Goal: Task Accomplishment & Management: Use online tool/utility

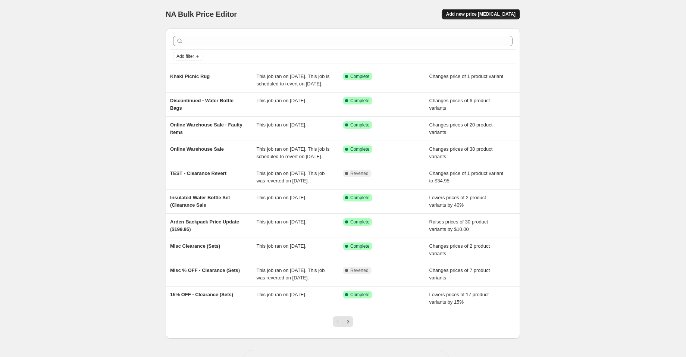
click at [499, 13] on span "Add new price [MEDICAL_DATA]" at bounding box center [480, 14] width 69 height 6
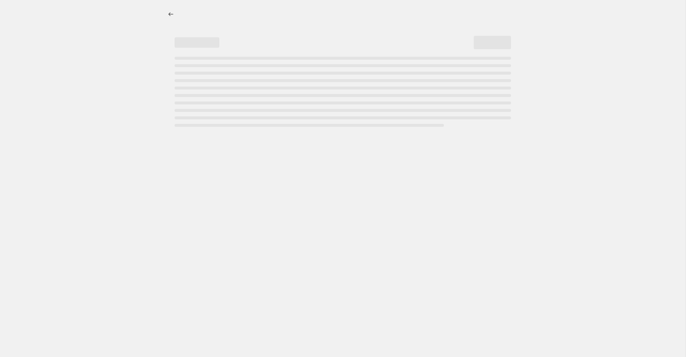
select select "percentage"
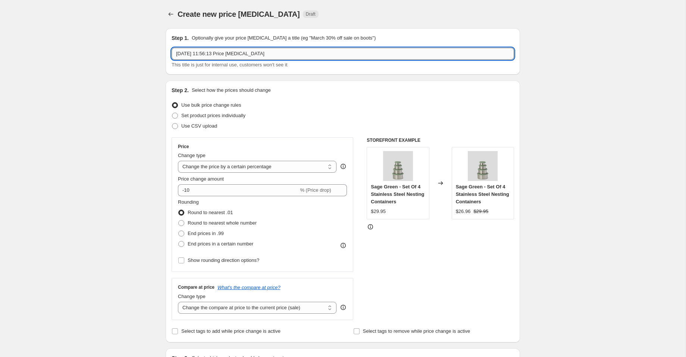
click at [239, 55] on input "[DATE] 11:56:13 Price [MEDICAL_DATA]" at bounding box center [343, 54] width 342 height 12
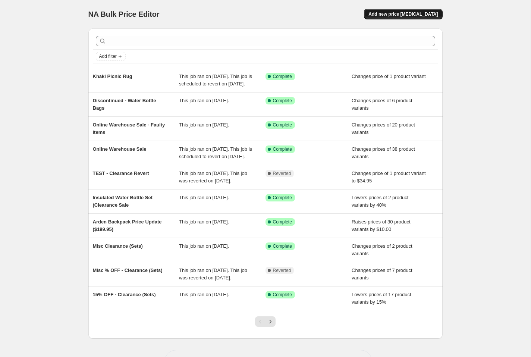
click at [421, 14] on span "Add new price [MEDICAL_DATA]" at bounding box center [402, 14] width 69 height 6
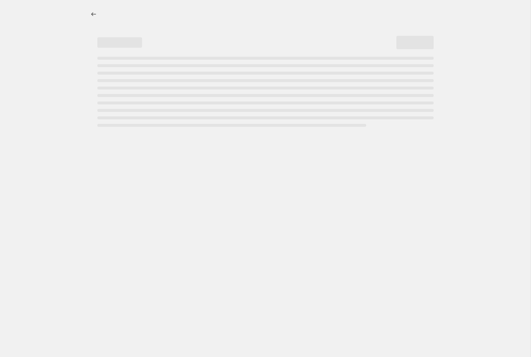
select select "percentage"
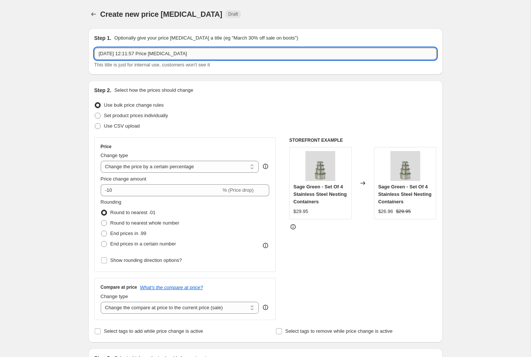
click at [179, 55] on input "[DATE] 12:11:57 Price [MEDICAL_DATA]" at bounding box center [265, 54] width 342 height 12
click at [179, 55] on input "2 Oct 2025, 12:11:57 Price change job" at bounding box center [265, 54] width 342 height 12
type input "Online Warehouse Sale - Restocked Items (discontinued)"
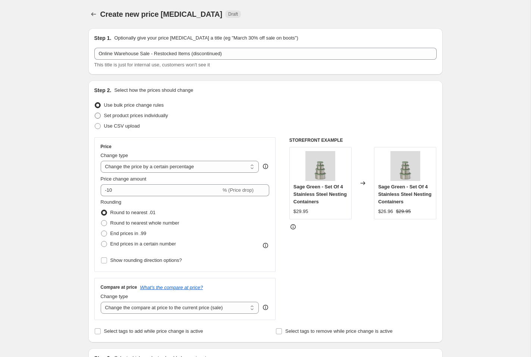
click at [122, 116] on span "Set product prices individually" at bounding box center [136, 116] width 64 height 6
click at [95, 113] on input "Set product prices individually" at bounding box center [95, 113] width 0 height 0
radio input "true"
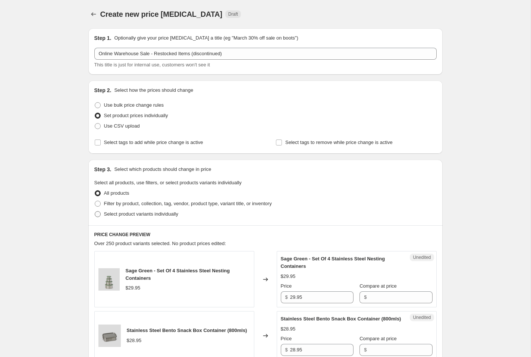
drag, startPoint x: 130, startPoint y: 205, endPoint x: 134, endPoint y: 215, distance: 10.5
click at [130, 205] on span "Filter by product, collection, tag, vendor, product type, variant title, or inv…" at bounding box center [188, 204] width 168 height 6
click at [95, 201] on input "Filter by product, collection, tag, vendor, product type, variant title, or inv…" at bounding box center [95, 201] width 0 height 0
radio input "true"
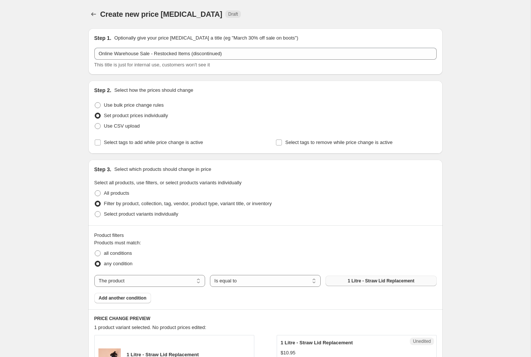
click at [376, 285] on button "1 Litre - Straw Lid Replacement" at bounding box center [381, 281] width 111 height 10
click at [136, 301] on span "Add another condition" at bounding box center [123, 298] width 48 height 6
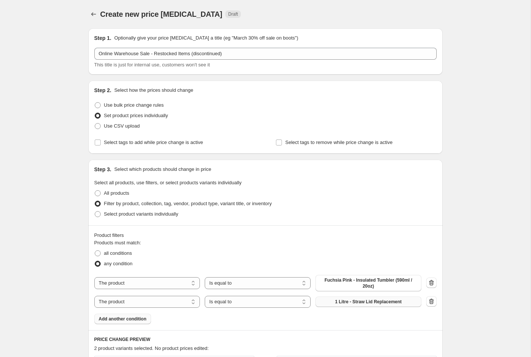
click at [378, 304] on span "1 Litre - Straw Lid Replacement" at bounding box center [368, 302] width 67 height 6
click at [136, 322] on span "Add another condition" at bounding box center [123, 319] width 48 height 6
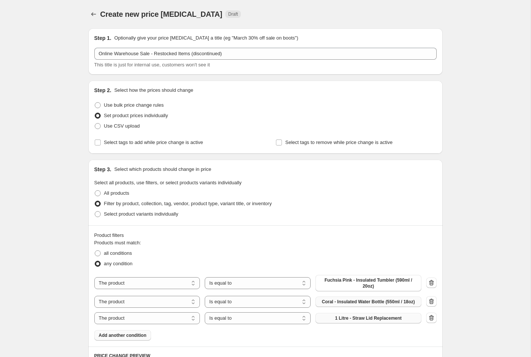
click at [352, 321] on span "1 Litre - Straw Lid Replacement" at bounding box center [368, 318] width 67 height 6
click at [115, 338] on span "Add another condition" at bounding box center [123, 335] width 48 height 6
click at [343, 337] on span "1 Litre - Straw Lid Replacement" at bounding box center [368, 334] width 67 height 6
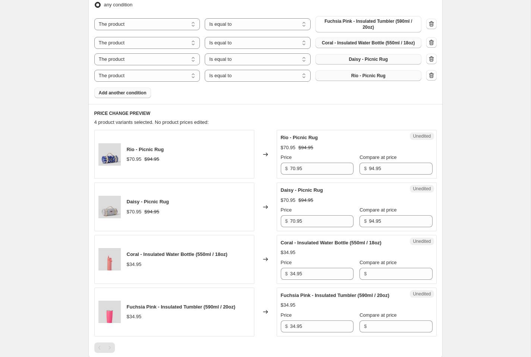
scroll to position [328, 0]
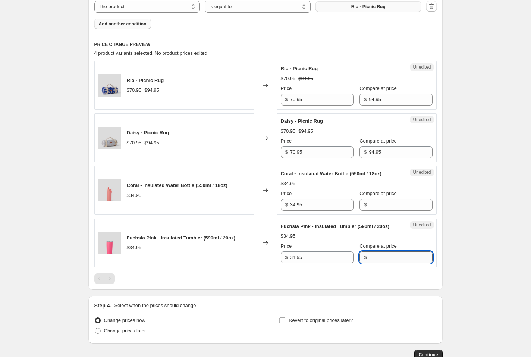
click at [376, 263] on input "Compare at price" at bounding box center [400, 257] width 63 height 12
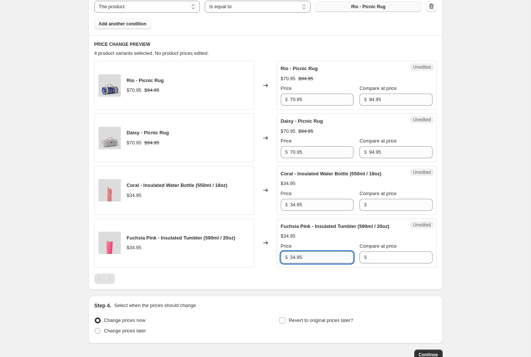
click at [323, 263] on input "34.95" at bounding box center [321, 257] width 63 height 12
type input "34.95"
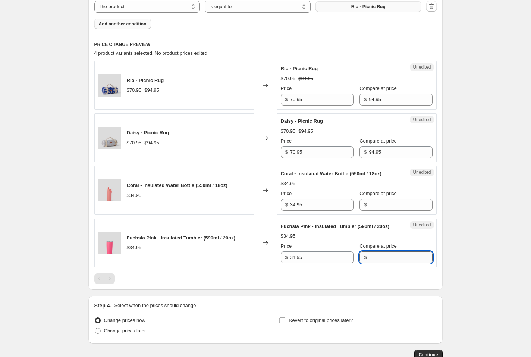
click at [369, 263] on input "Compare at price" at bounding box center [400, 257] width 63 height 12
paste input "34.95"
type input "34.95"
click at [333, 263] on input "34.95" at bounding box center [321, 257] width 63 height 12
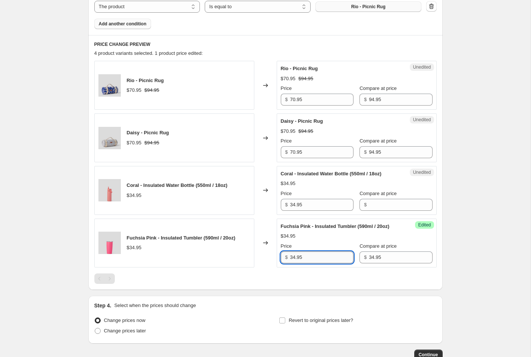
click at [332, 263] on input "34.95" at bounding box center [321, 257] width 63 height 12
type input "17.45"
click at [485, 268] on div "Create new price change job. This page is ready Create new price change job Dra…" at bounding box center [265, 38] width 531 height 733
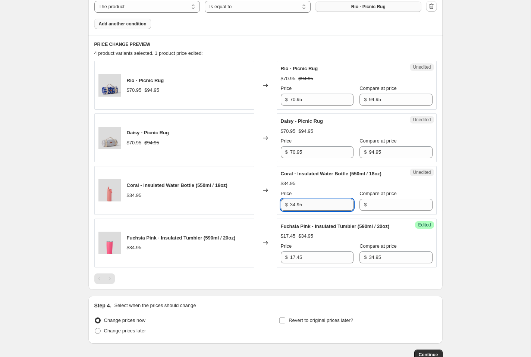
click at [325, 211] on input "34.95" at bounding box center [321, 205] width 63 height 12
type input "34.95"
click at [380, 207] on input "Compare at price" at bounding box center [400, 205] width 63 height 12
paste input "34.95"
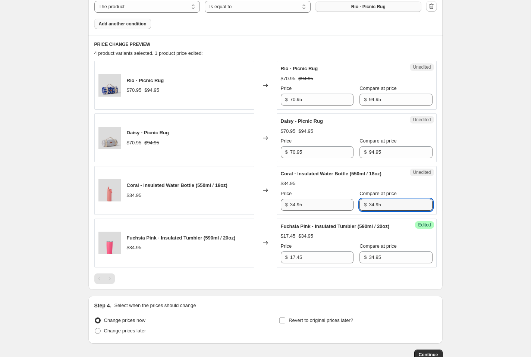
type input "34.95"
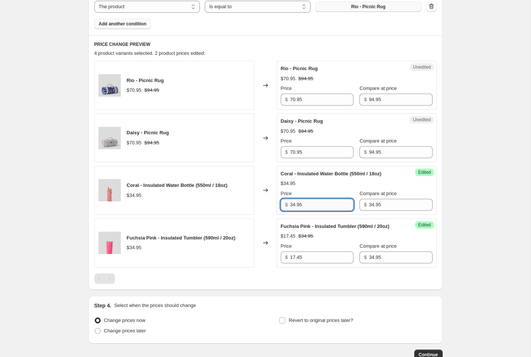
click at [324, 210] on input "34.95" at bounding box center [321, 205] width 63 height 12
type input "16"
click at [508, 218] on div "Create new price change job. This page is ready Create new price change job Dra…" at bounding box center [265, 38] width 531 height 733
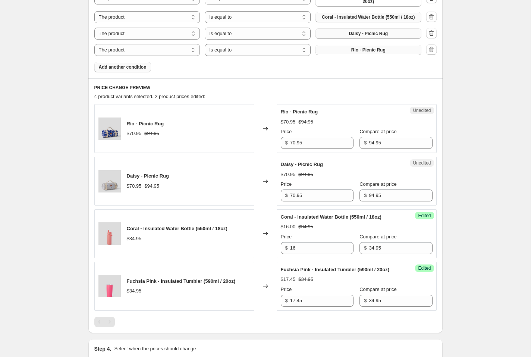
scroll to position [286, 0]
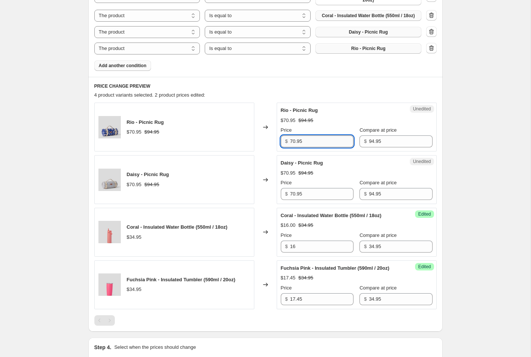
click at [312, 145] on input "70.95" at bounding box center [321, 141] width 63 height 12
click at [309, 147] on input "47.45" at bounding box center [321, 141] width 63 height 12
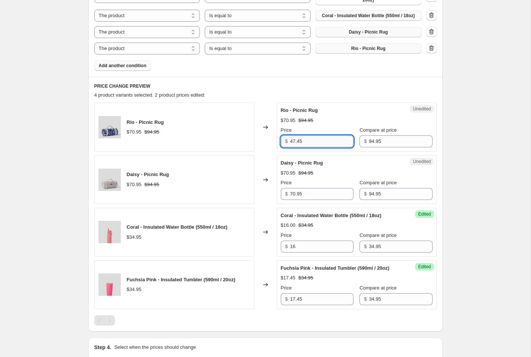
click at [309, 147] on input "47.45" at bounding box center [321, 141] width 63 height 12
type input "47.45"
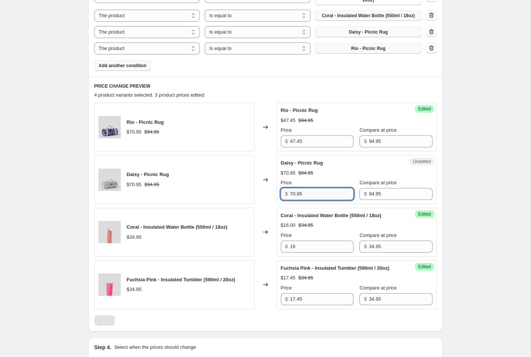
click at [312, 197] on input "70.95" at bounding box center [321, 194] width 63 height 12
paste input "47.4"
type input "47.45"
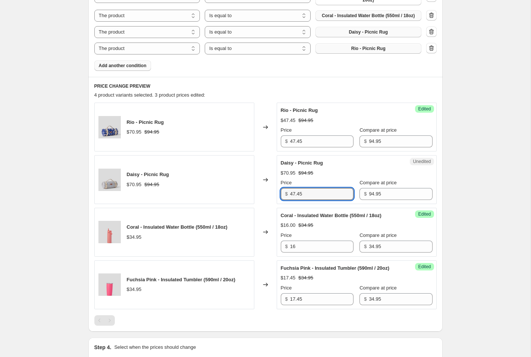
click at [448, 197] on div "Create new price change job. This page is ready Create new price change job Dra…" at bounding box center [265, 80] width 372 height 733
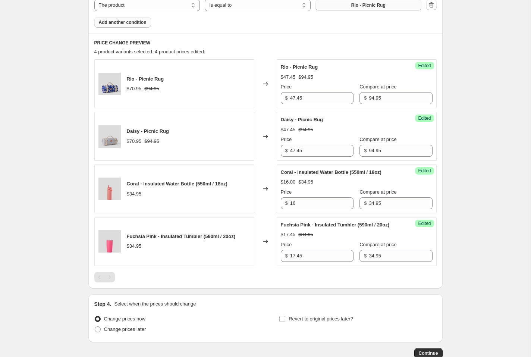
scroll to position [388, 0]
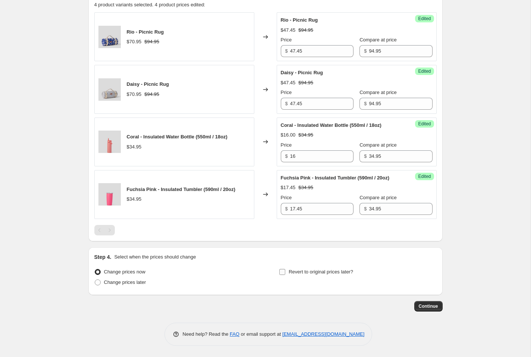
click at [321, 274] on span "Revert to original prices later?" at bounding box center [321, 272] width 65 height 6
click at [285, 274] on input "Revert to original prices later?" at bounding box center [282, 272] width 6 height 6
checkbox input "true"
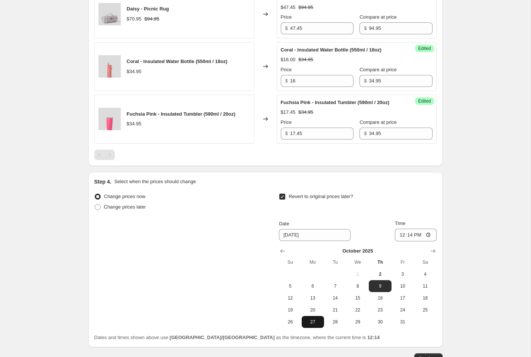
scroll to position [485, 0]
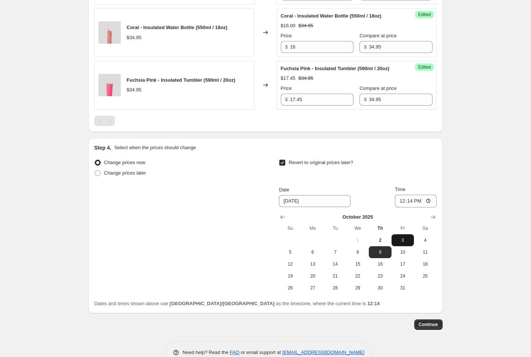
click at [399, 243] on span "3" at bounding box center [402, 240] width 16 height 6
type input "10/3/2025"
click at [400, 207] on input "12:14" at bounding box center [416, 201] width 42 height 13
type input "08:00"
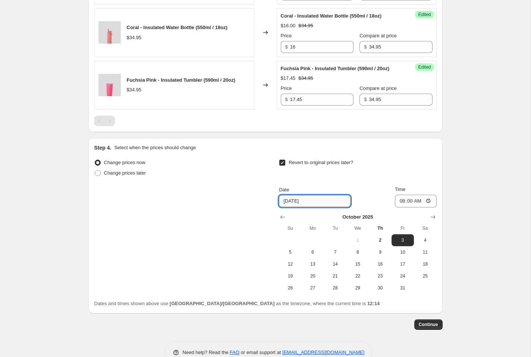
click at [320, 207] on input "10/3/2025" at bounding box center [315, 201] width 72 height 12
click at [427, 327] on span "Continue" at bounding box center [428, 324] width 19 height 6
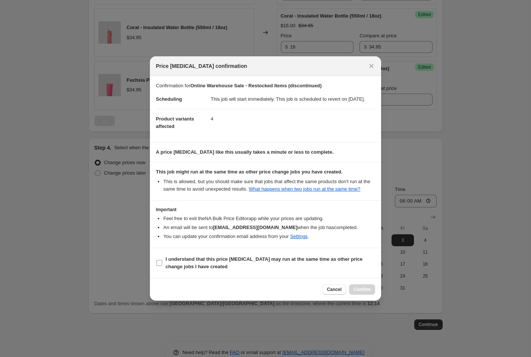
click at [235, 267] on b "I understand that this price change job may run at the same time as other price…" at bounding box center [264, 262] width 197 height 13
click at [162, 266] on input "I understand that this price change job may run at the same time as other price…" at bounding box center [159, 263] width 6 height 6
checkbox input "true"
click at [359, 292] on span "Confirm" at bounding box center [361, 289] width 17 height 6
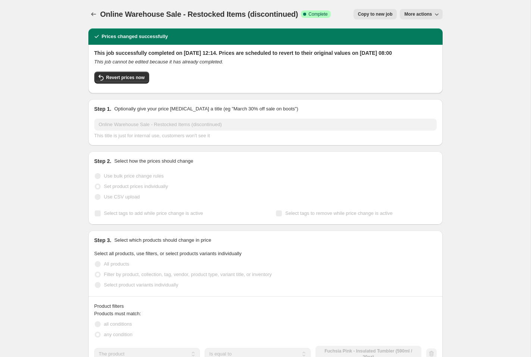
scroll to position [1, 0]
